Goal: Find specific page/section: Find specific page/section

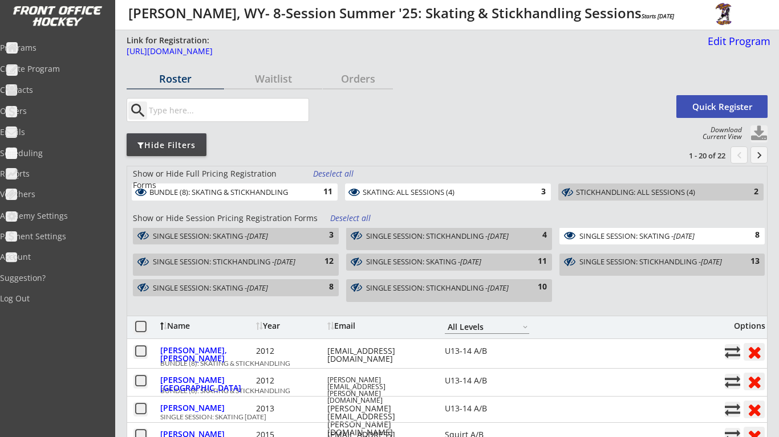
select select ""All Levels""
click at [756, 132] on button at bounding box center [758, 133] width 17 height 17
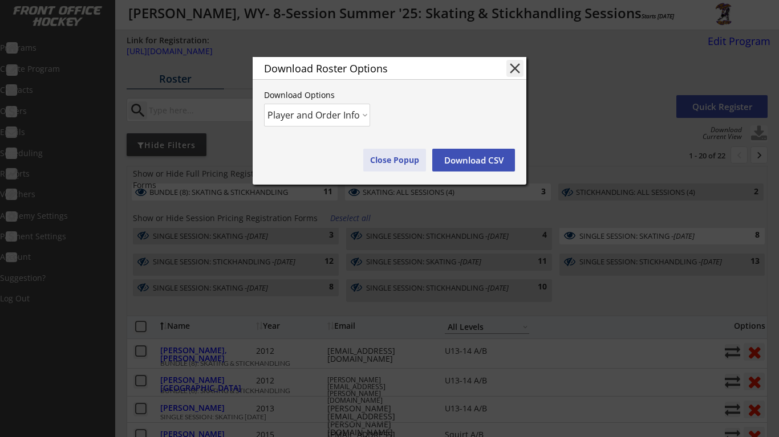
click at [396, 155] on button "Close Popup" at bounding box center [394, 160] width 63 height 23
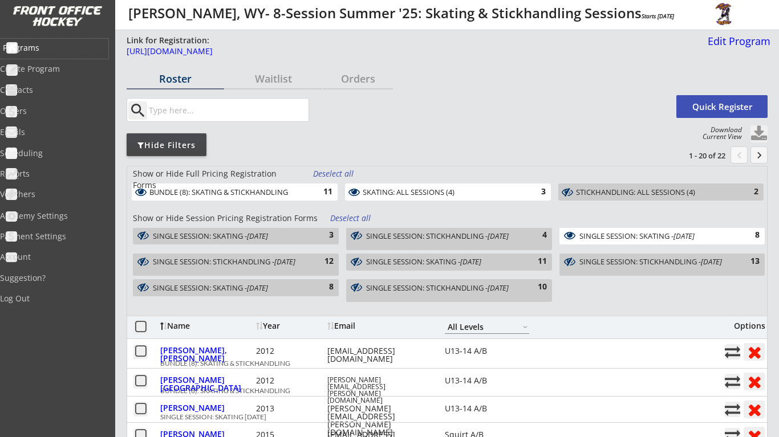
click at [29, 40] on div "Programs" at bounding box center [54, 49] width 108 height 20
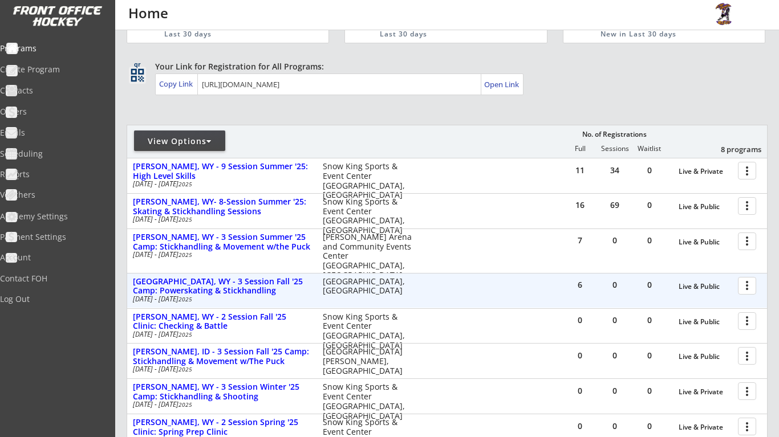
scroll to position [56, 0]
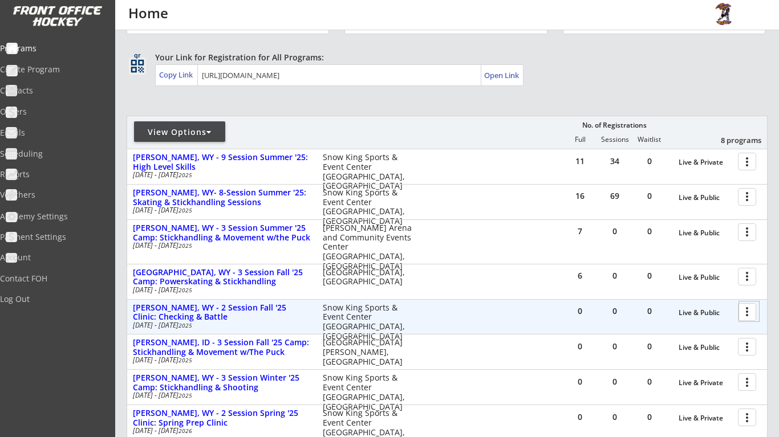
click at [741, 309] on div at bounding box center [749, 312] width 20 height 20
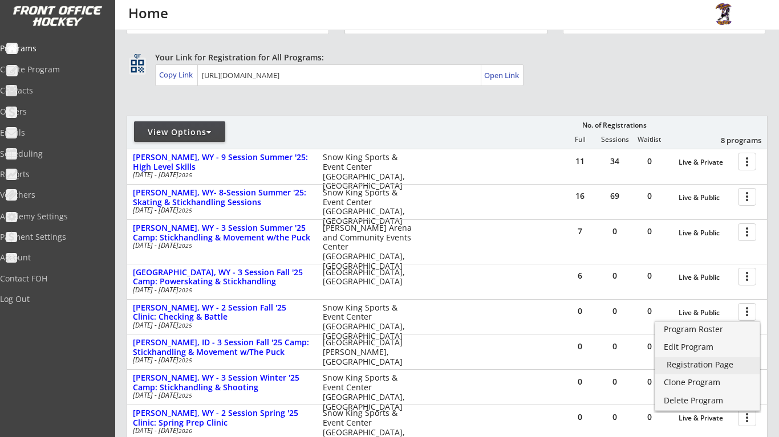
click at [716, 361] on div "Registration Page" at bounding box center [708, 365] width 82 height 8
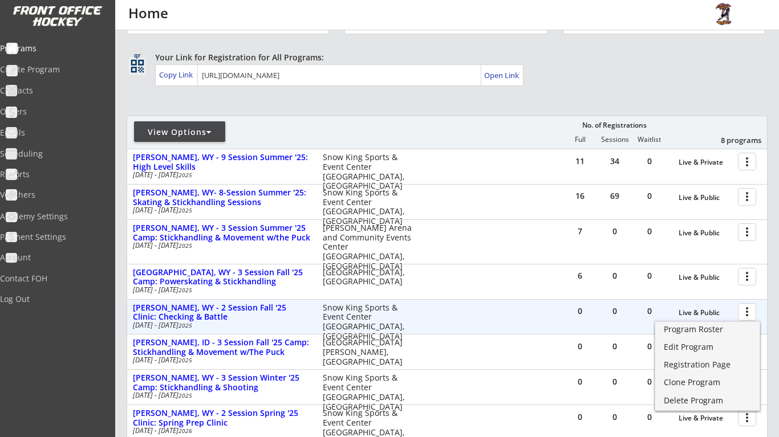
click at [477, 307] on div "0 0 0 Live & Public more_vert Jackson, WY - 2 Session Fall '25 Clinic: Checking…" at bounding box center [447, 317] width 640 height 34
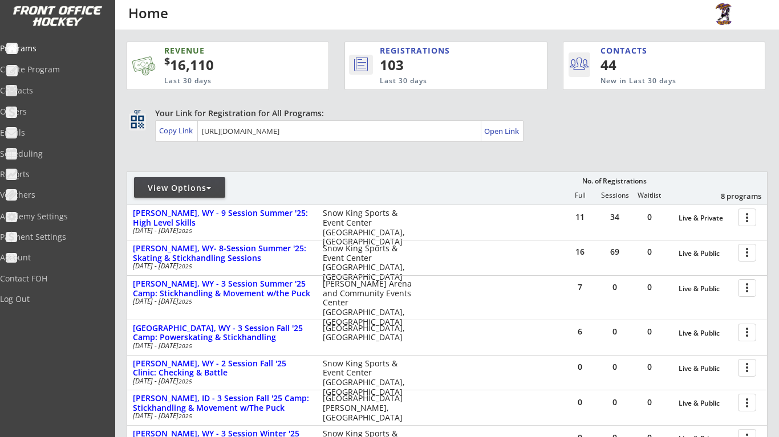
scroll to position [0, 0]
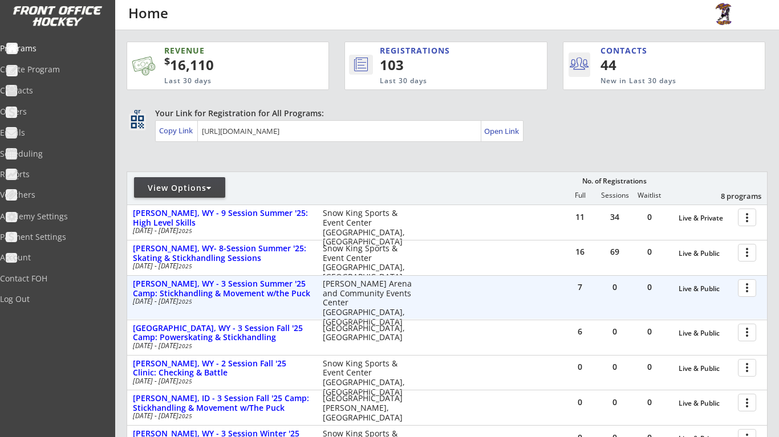
click at [750, 287] on div at bounding box center [749, 288] width 20 height 20
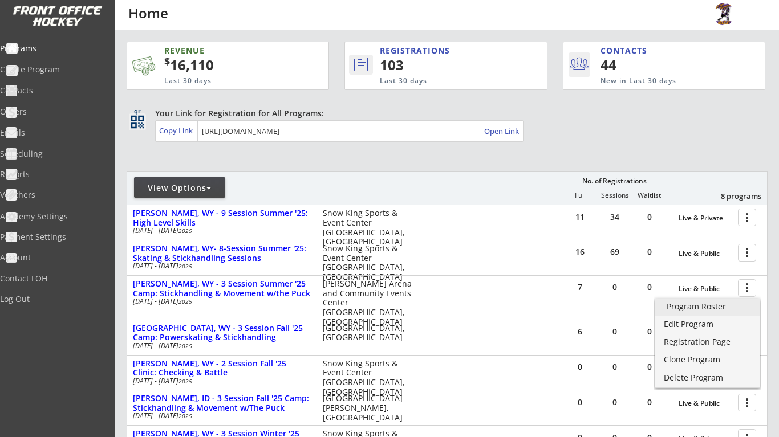
click at [723, 308] on div "Program Roster" at bounding box center [708, 307] width 82 height 8
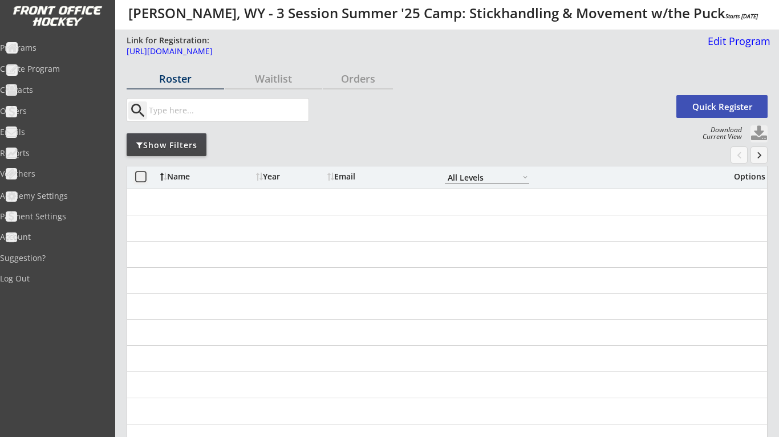
select select ""All Levels""
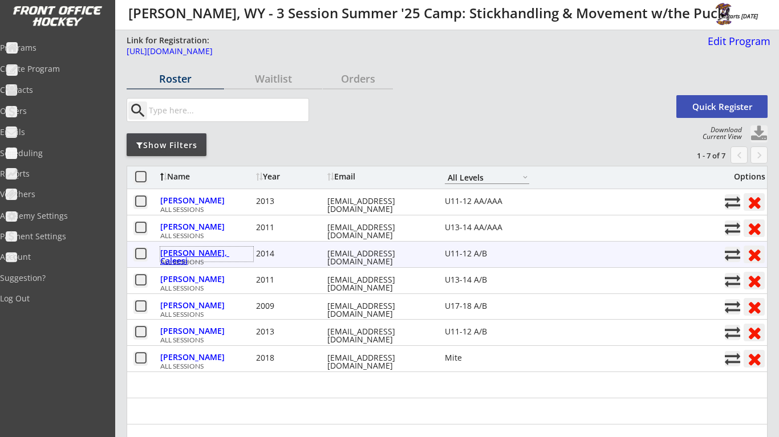
click at [207, 250] on div "[PERSON_NAME], Caleesi" at bounding box center [206, 257] width 93 height 16
select select ""U11-12 A/B""
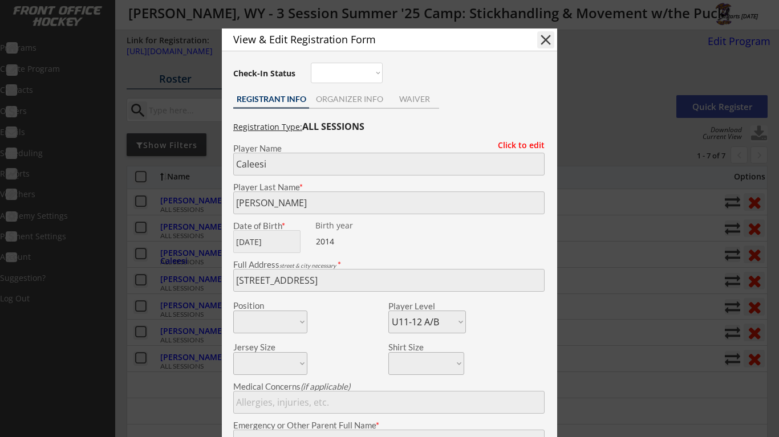
click at [548, 43] on button "close" at bounding box center [545, 39] width 17 height 17
select select ""PLACEHOLDER_1427118222253""
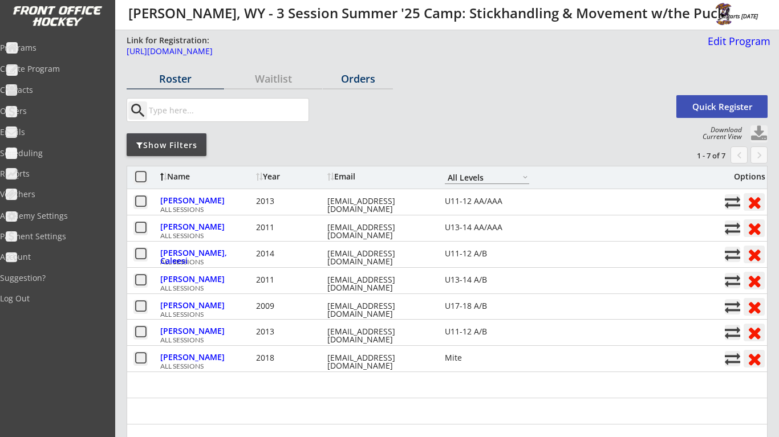
click at [358, 87] on div "Orders" at bounding box center [358, 80] width 70 height 20
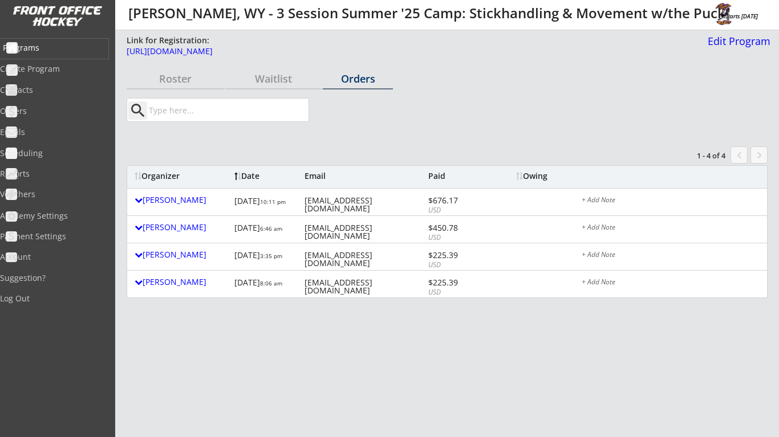
click at [42, 54] on div "Programs" at bounding box center [54, 49] width 108 height 20
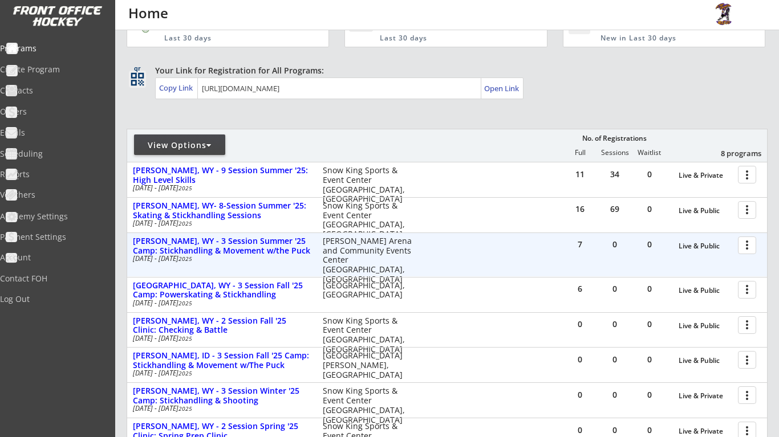
scroll to position [86, 0]
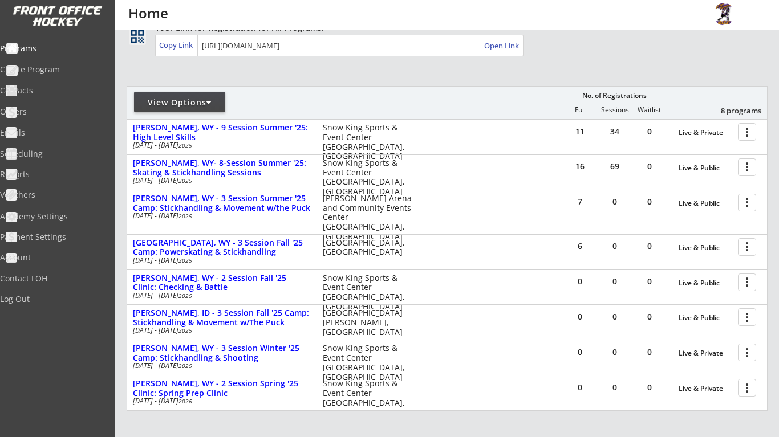
click at [80, 399] on div "Programs Create Program Contacts Orders Emails Scheduling Reports Vouchers Acad…" at bounding box center [57, 218] width 115 height 437
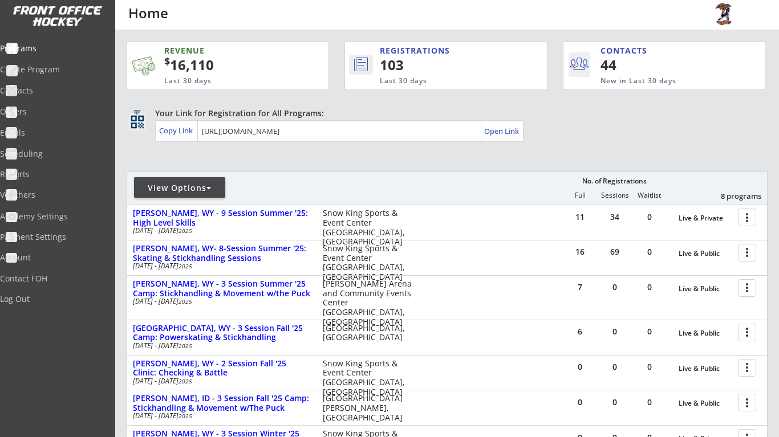
scroll to position [0, 0]
